Goal: Task Accomplishment & Management: Use online tool/utility

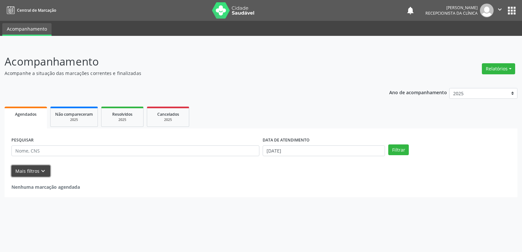
click at [39, 171] on icon "keyboard_arrow_down" at bounding box center [42, 171] width 7 height 7
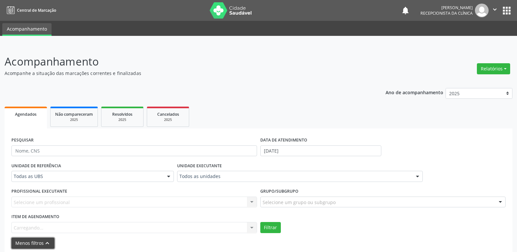
scroll to position [22, 0]
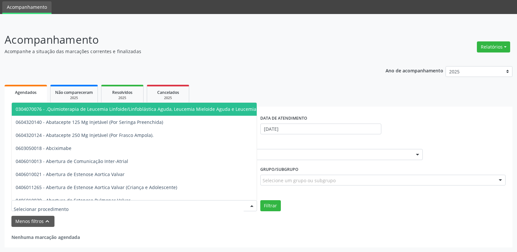
click at [250, 208] on div at bounding box center [252, 206] width 10 height 11
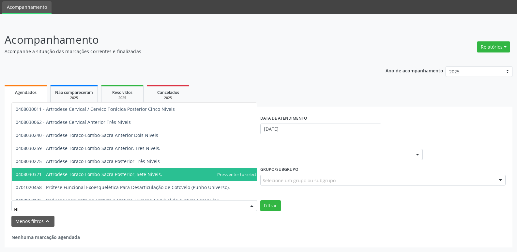
type input "N"
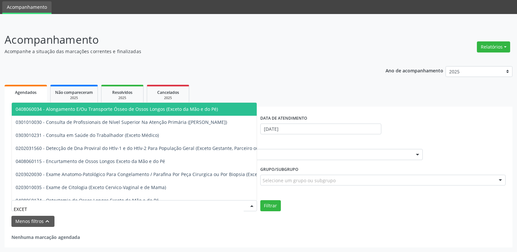
type input "EXCETO"
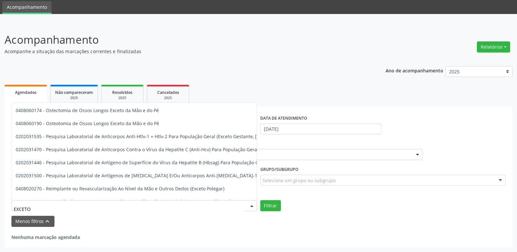
scroll to position [0, 0]
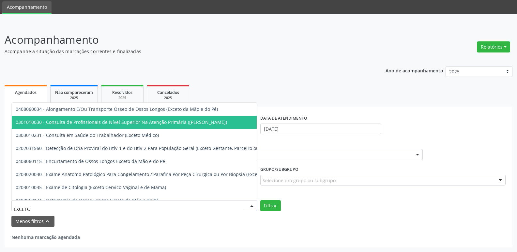
click at [142, 123] on span "0301010030 - Consulta de Profissionais de Nível Superior Na Atenção Primária ([…" at bounding box center [121, 122] width 211 height 6
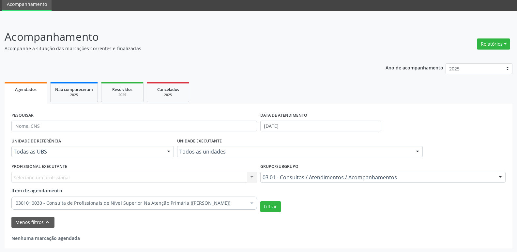
scroll to position [26, 0]
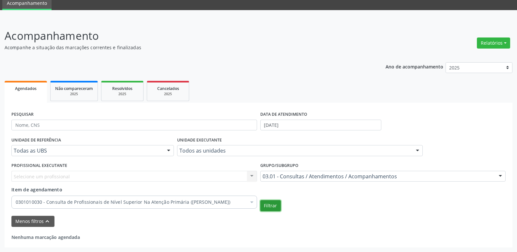
click at [263, 207] on button "Filtrar" at bounding box center [270, 205] width 21 height 11
click at [55, 123] on input "text" at bounding box center [134, 125] width 246 height 11
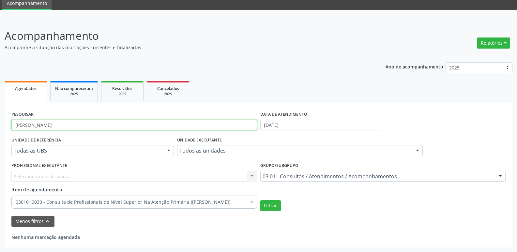
type input "[PERSON_NAME]"
click at [260, 200] on button "Filtrar" at bounding box center [270, 205] width 21 height 11
click at [265, 208] on button "Filtrar" at bounding box center [270, 205] width 21 height 11
click at [266, 209] on button "Filtrar" at bounding box center [270, 205] width 21 height 11
click at [253, 177] on div "Selecione um profissional Nenhum resultado encontrado para: " " Não há nenhuma …" at bounding box center [134, 176] width 246 height 11
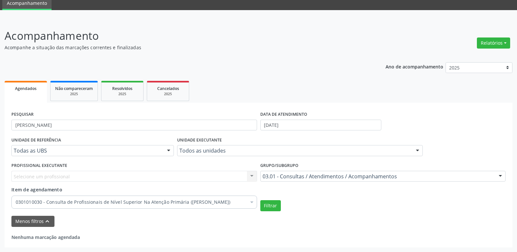
click at [168, 175] on div "Selecione um profissional Nenhum resultado encontrado para: " " Não há nenhuma …" at bounding box center [134, 176] width 246 height 11
click at [275, 209] on button "Filtrar" at bounding box center [270, 205] width 21 height 11
